Goal: Task Accomplishment & Management: Manage account settings

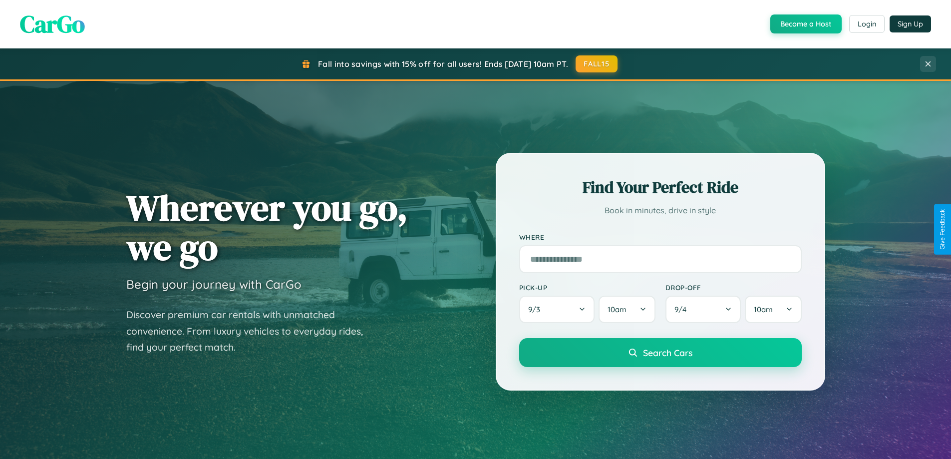
scroll to position [430, 0]
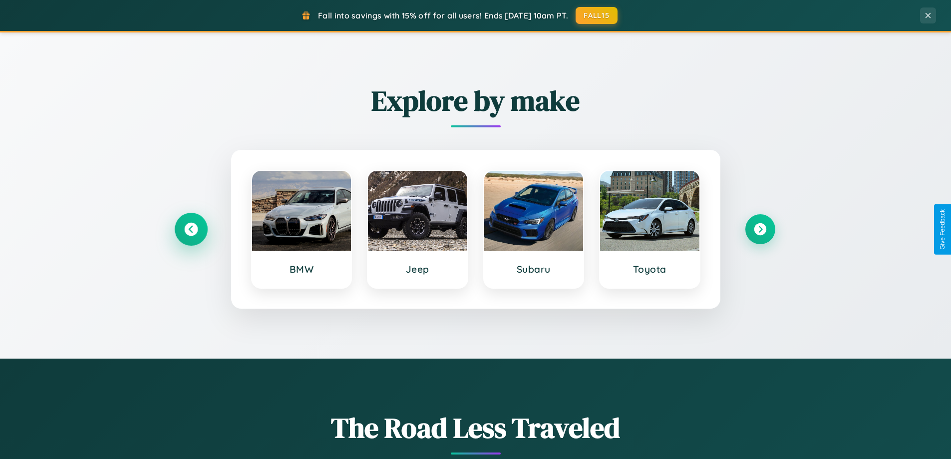
click at [191, 229] on icon at bounding box center [190, 229] width 13 height 13
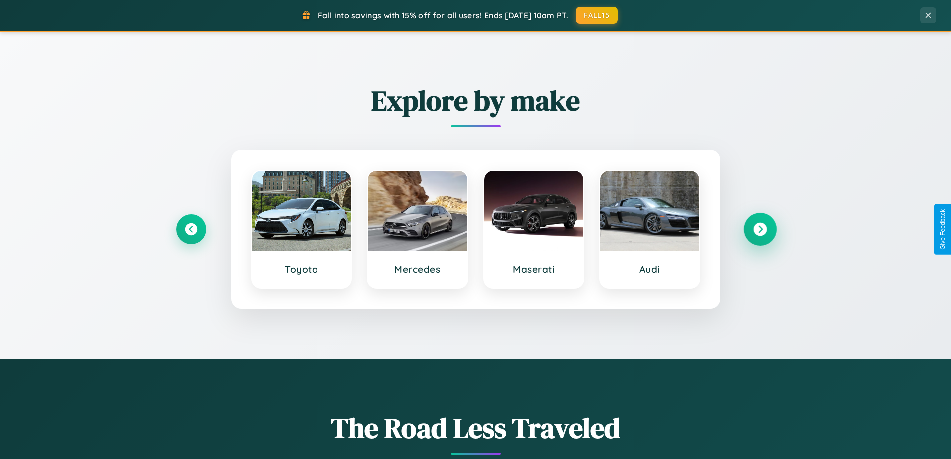
click at [760, 229] on icon at bounding box center [760, 229] width 13 height 13
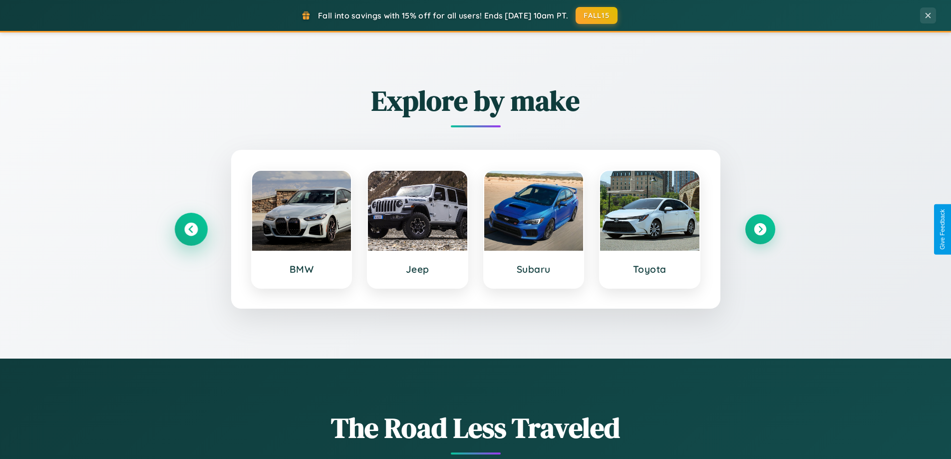
click at [191, 229] on icon at bounding box center [190, 229] width 13 height 13
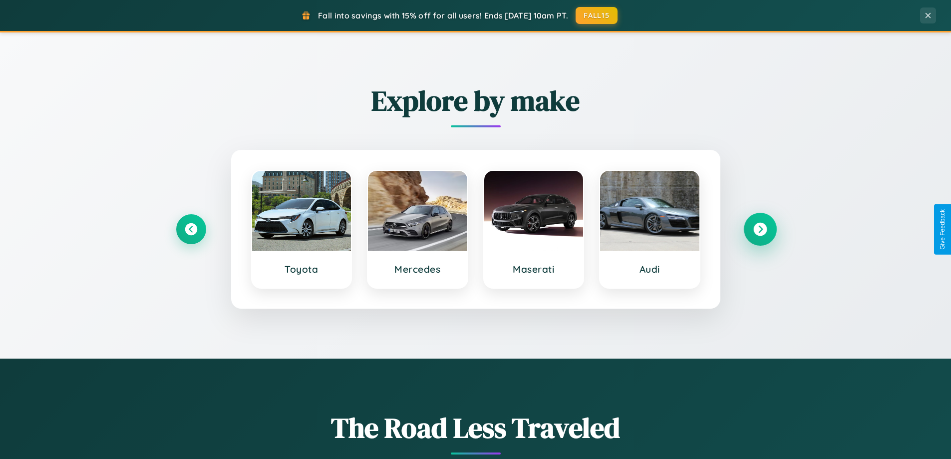
click at [760, 229] on icon at bounding box center [760, 229] width 13 height 13
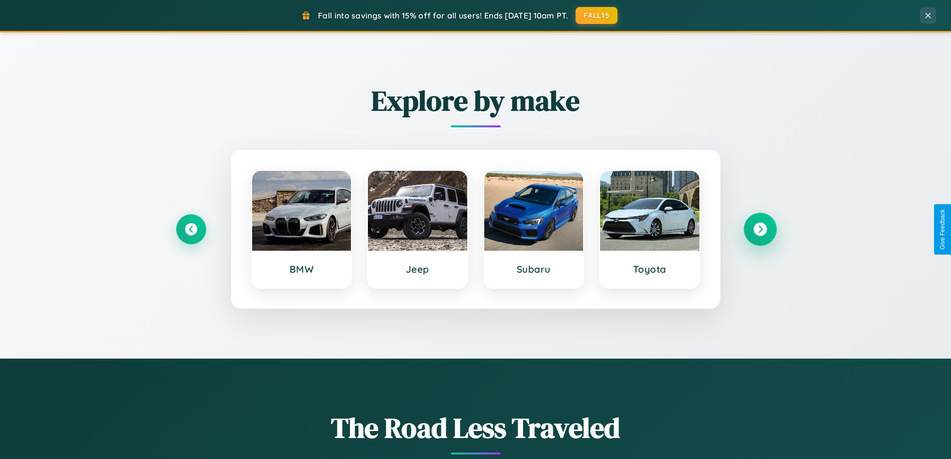
click at [760, 229] on icon at bounding box center [760, 229] width 13 height 13
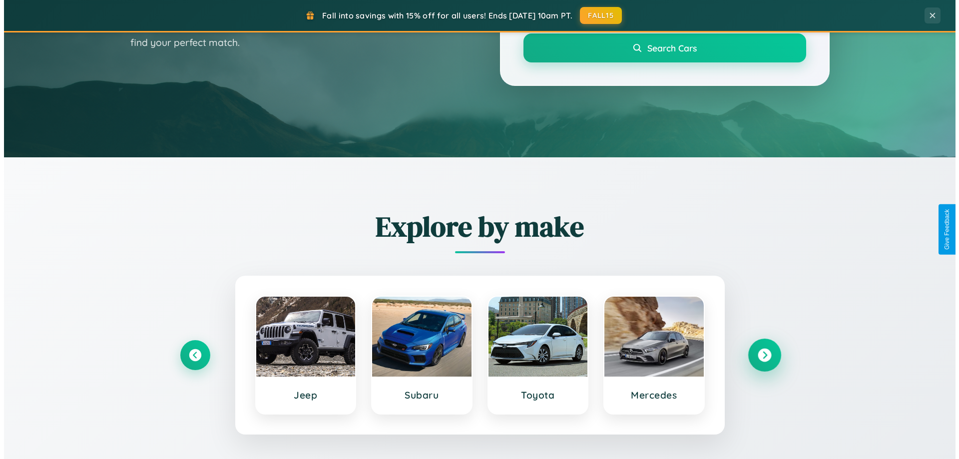
scroll to position [0, 0]
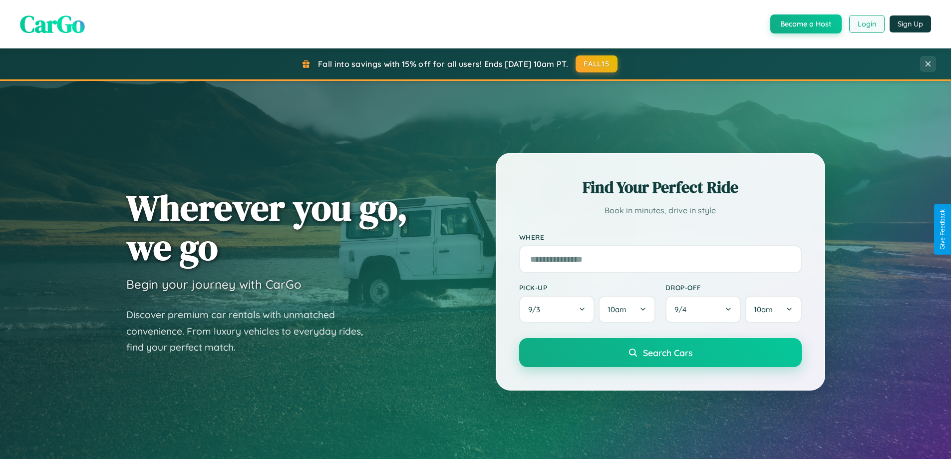
click at [866, 24] on button "Login" at bounding box center [866, 24] width 35 height 18
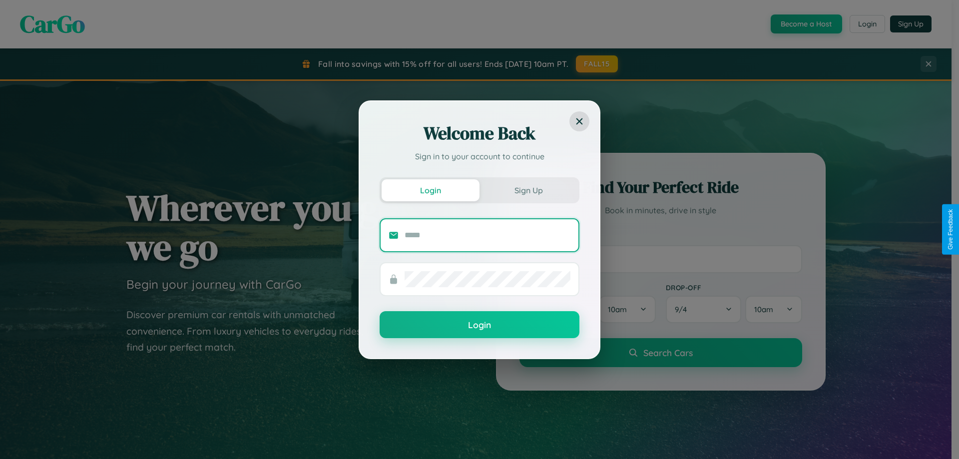
click at [487, 235] on input "text" at bounding box center [488, 235] width 166 height 16
type input "**********"
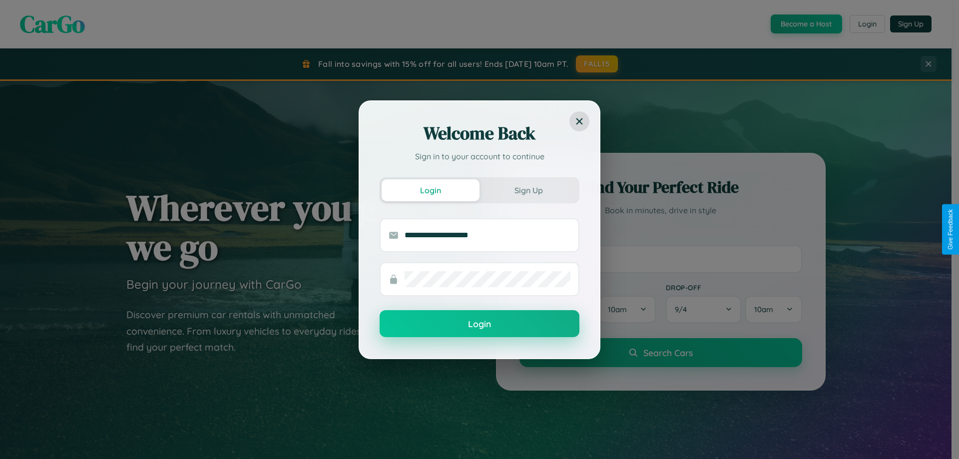
click at [479, 324] on button "Login" at bounding box center [480, 323] width 200 height 27
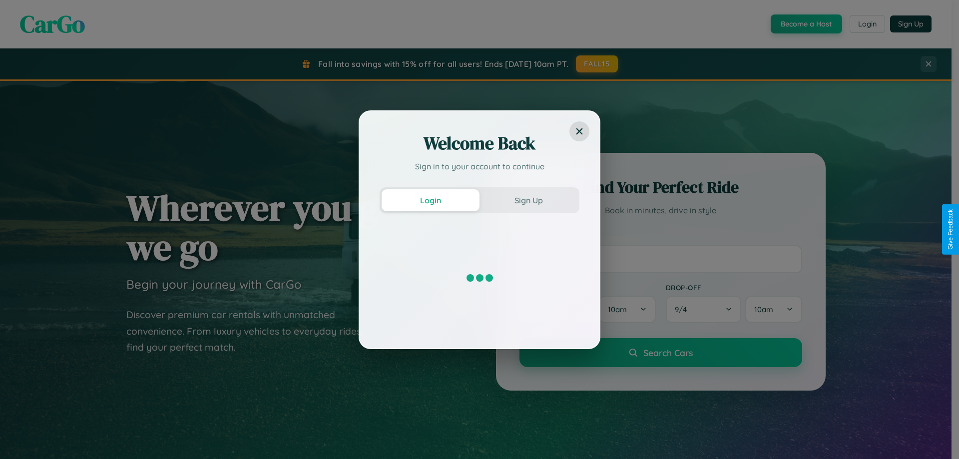
click at [597, 64] on div "Welcome Back Sign in to your account to continue Login Sign Up" at bounding box center [479, 229] width 959 height 459
